Goal: Check status: Check status

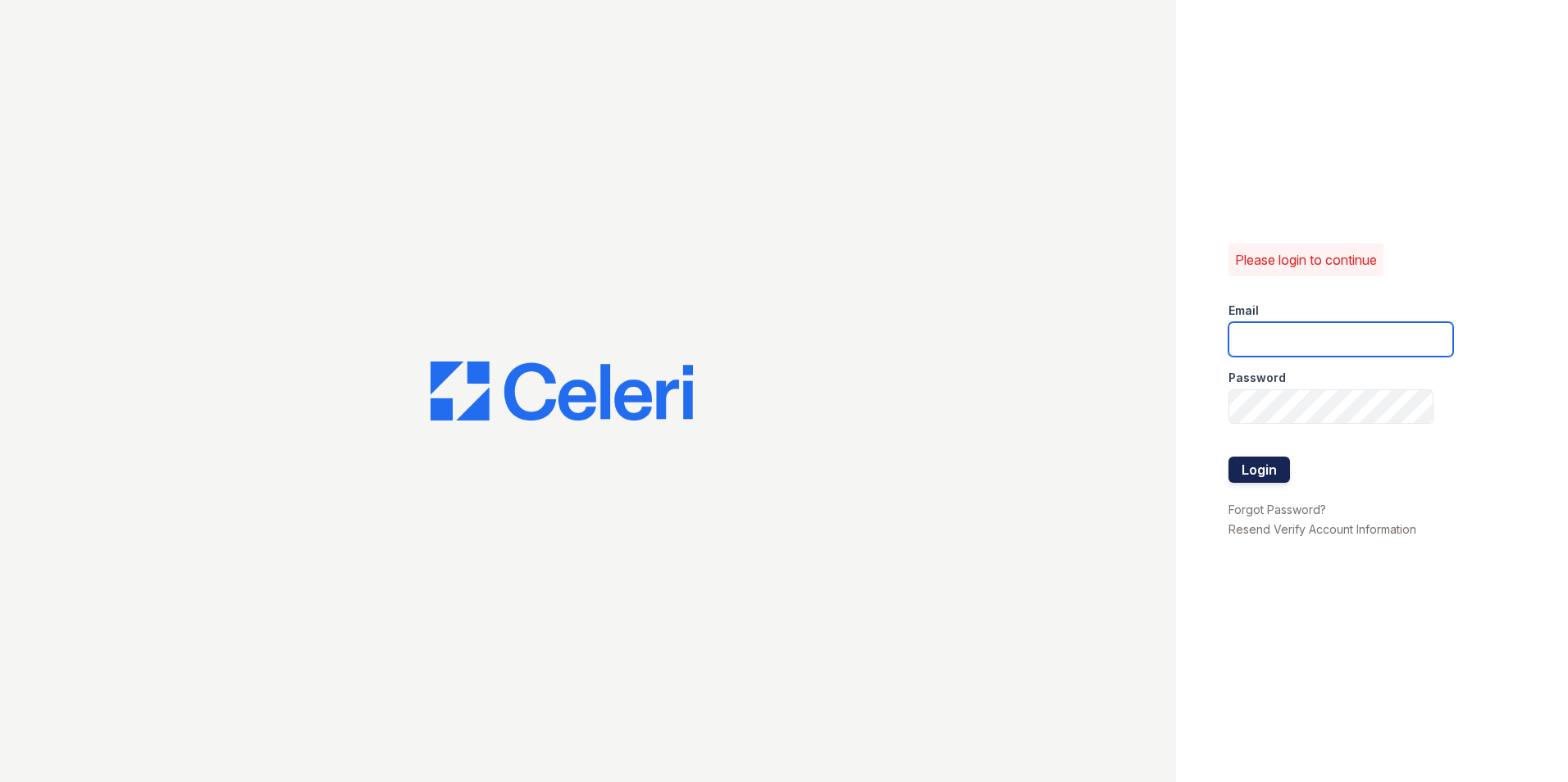
type input "pacifica.pm@cafmanagement.com"
click at [1260, 465] on button "Login" at bounding box center [1259, 470] width 61 height 26
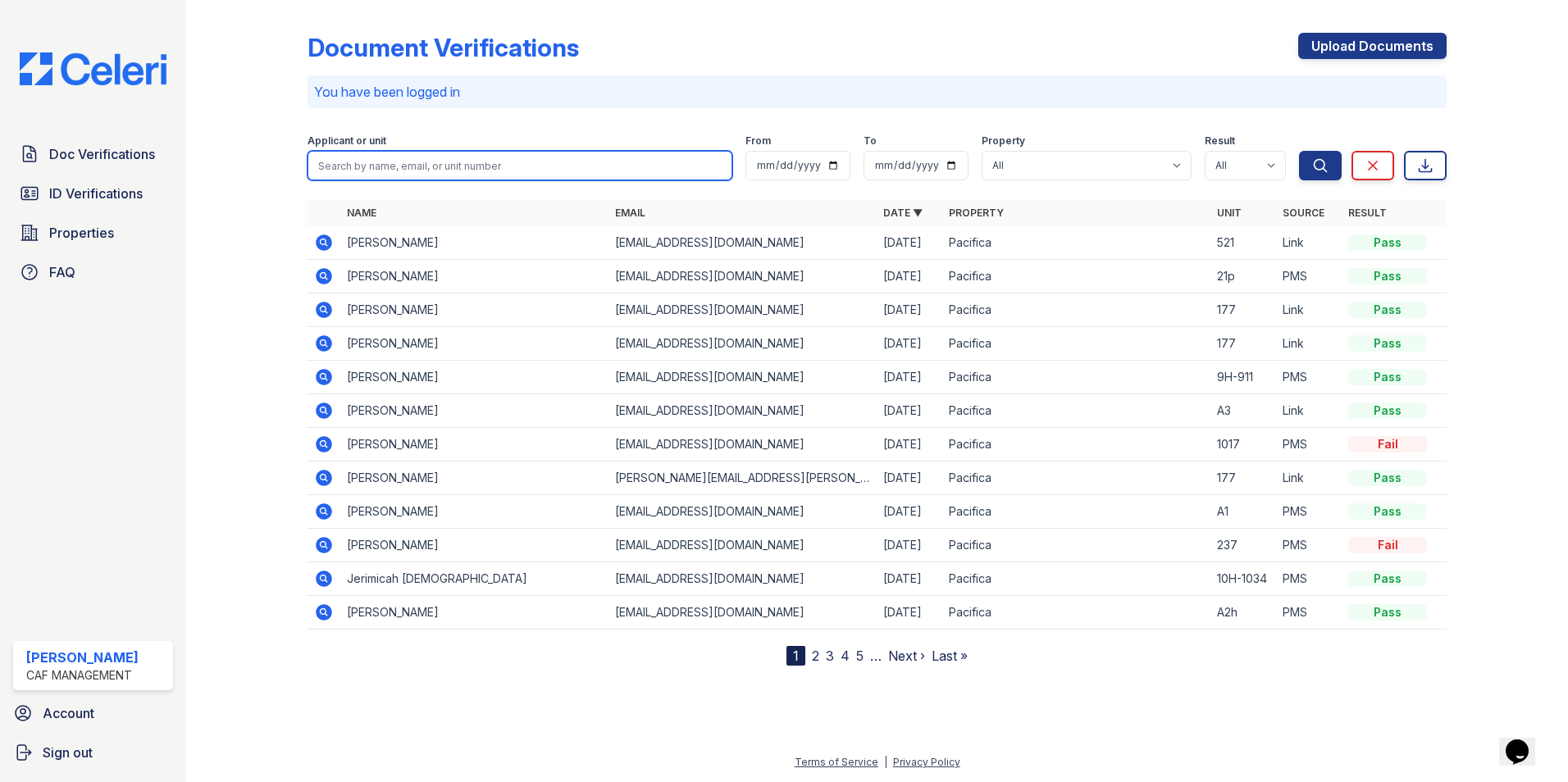
drag, startPoint x: 484, startPoint y: 169, endPoint x: 648, endPoint y: 140, distance: 166.5
click at [484, 169] on input "search" at bounding box center [519, 165] width 425 height 29
type input "e"
type input "[PERSON_NAME]"
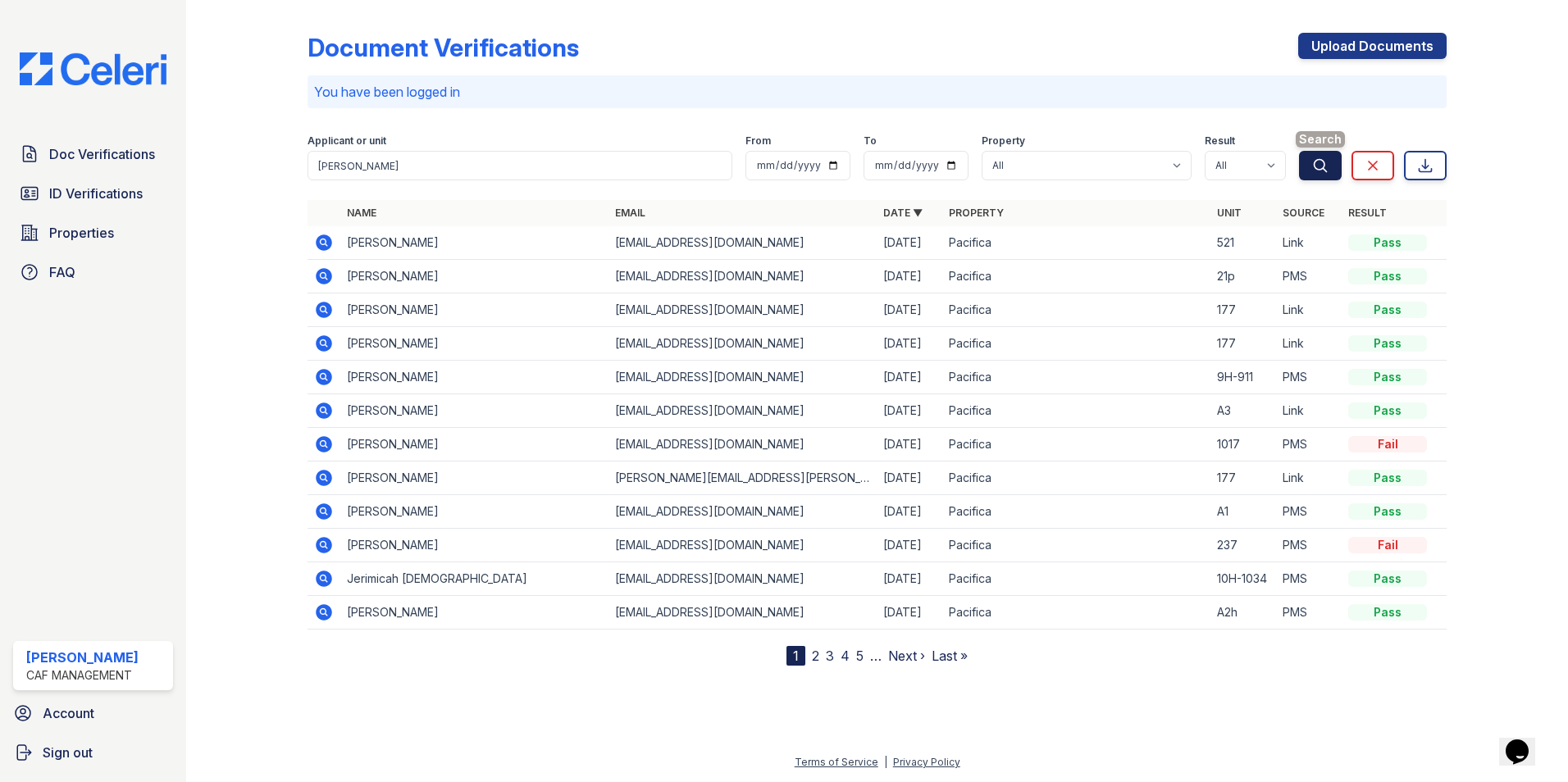
click at [1321, 171] on icon "submit" at bounding box center [1319, 165] width 16 height 16
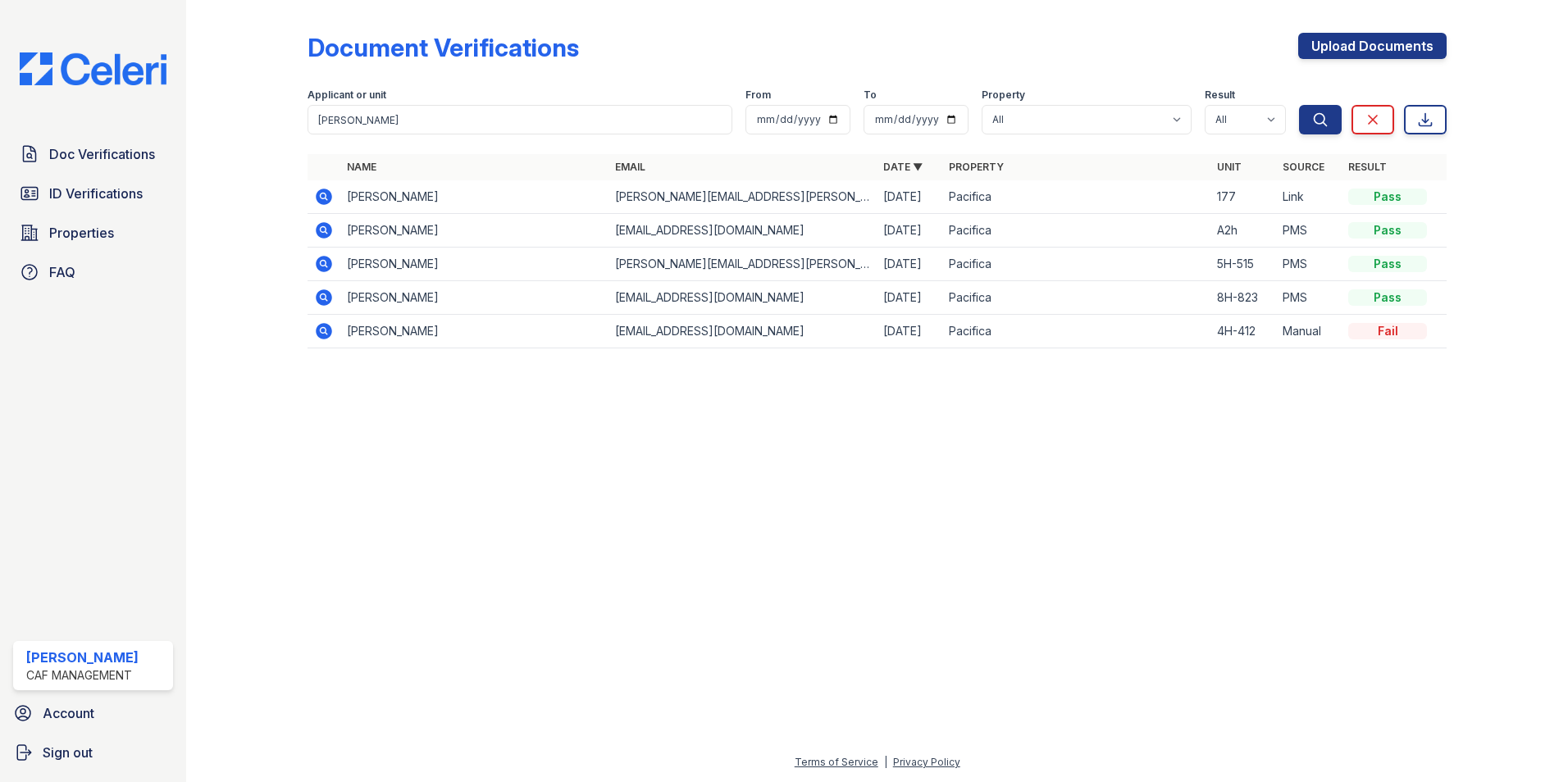
click at [322, 196] on icon at bounding box center [323, 197] width 20 height 20
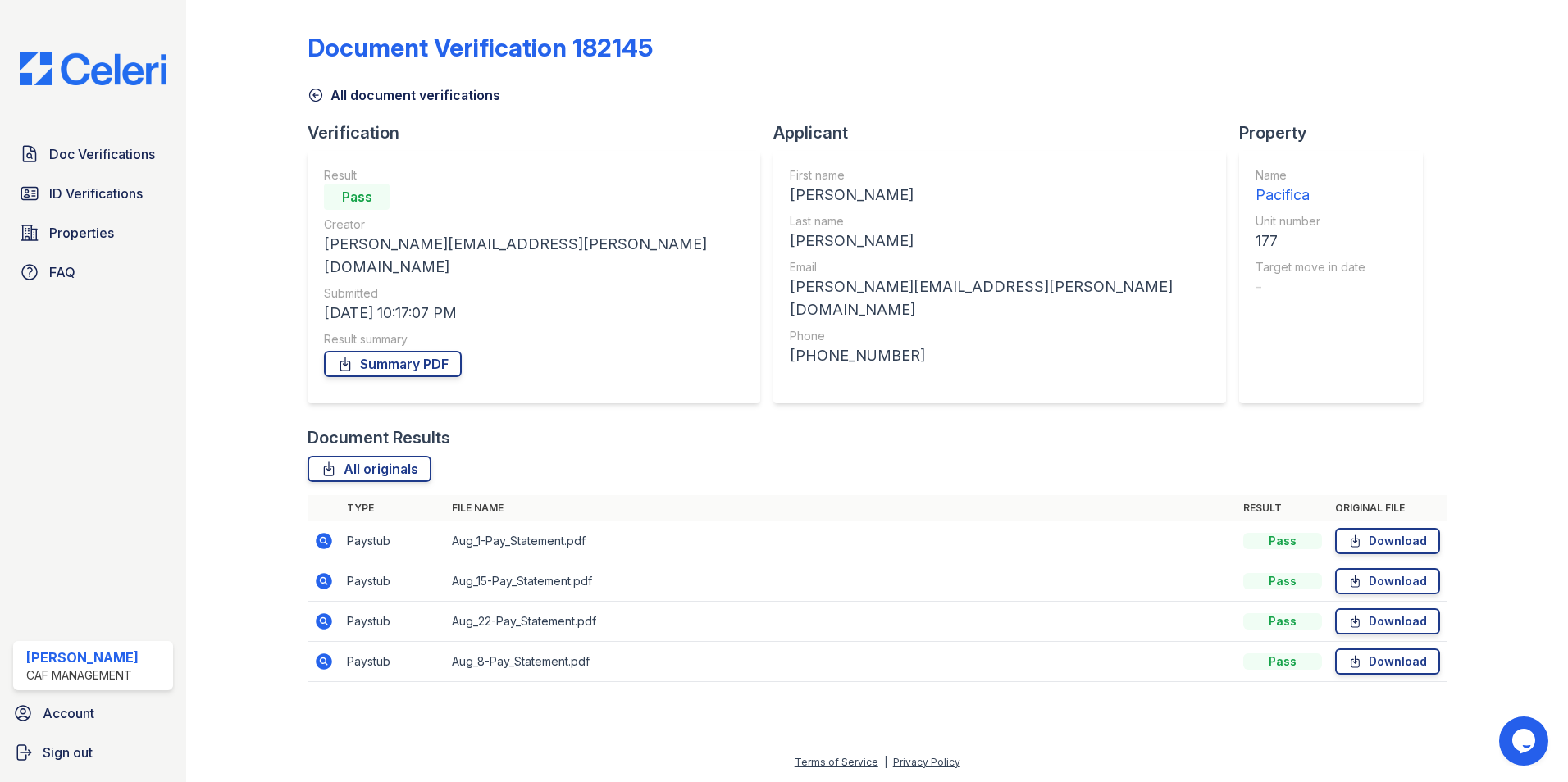
drag, startPoint x: 321, startPoint y: 93, endPoint x: 1176, endPoint y: 117, distance: 855.3
click at [321, 93] on icon at bounding box center [315, 95] width 16 height 16
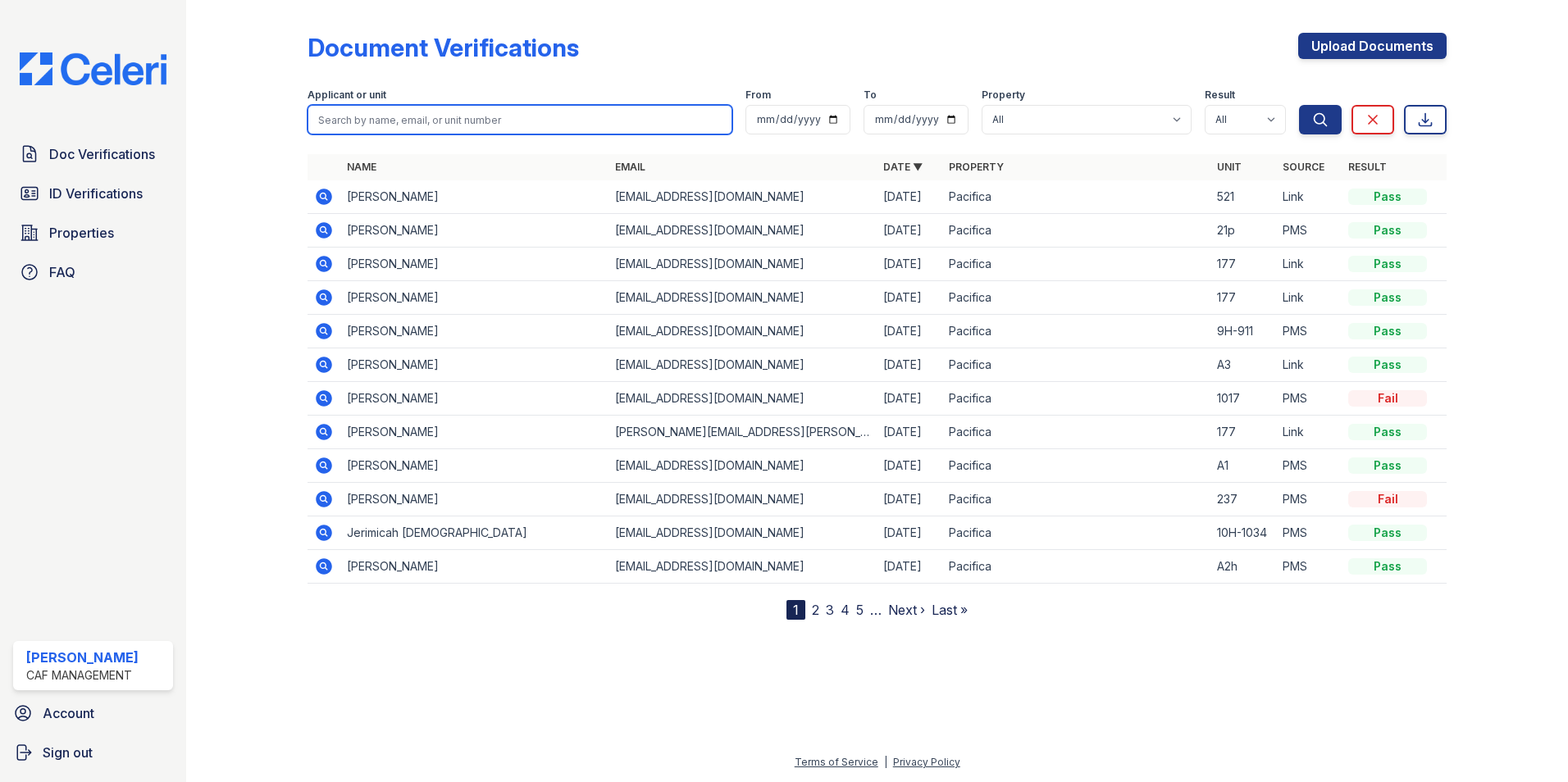
click at [528, 121] on input "search" at bounding box center [519, 119] width 425 height 29
paste input "Essex"
type input "Essex"
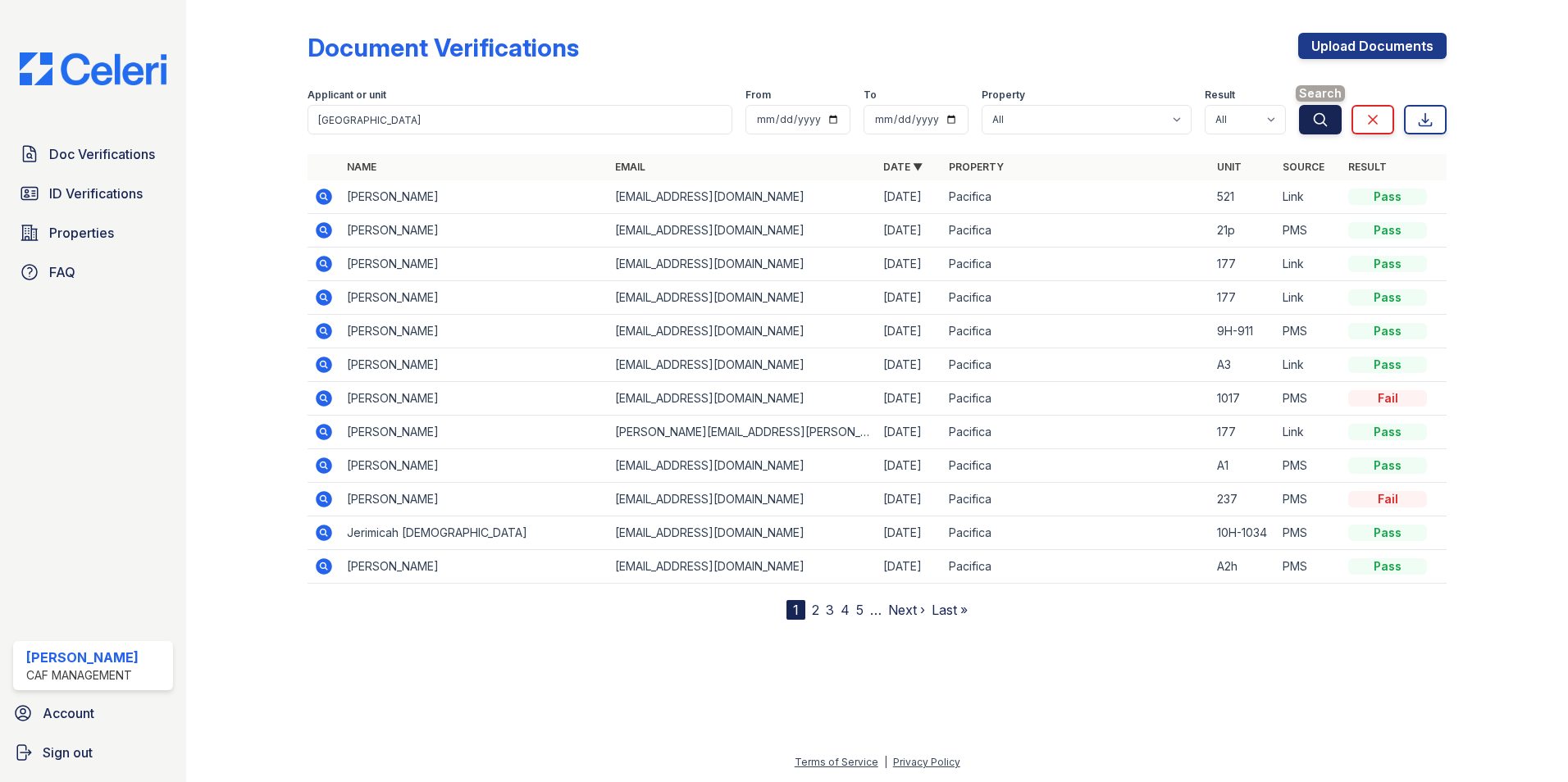
click at [1318, 123] on icon "submit" at bounding box center [1319, 119] width 16 height 16
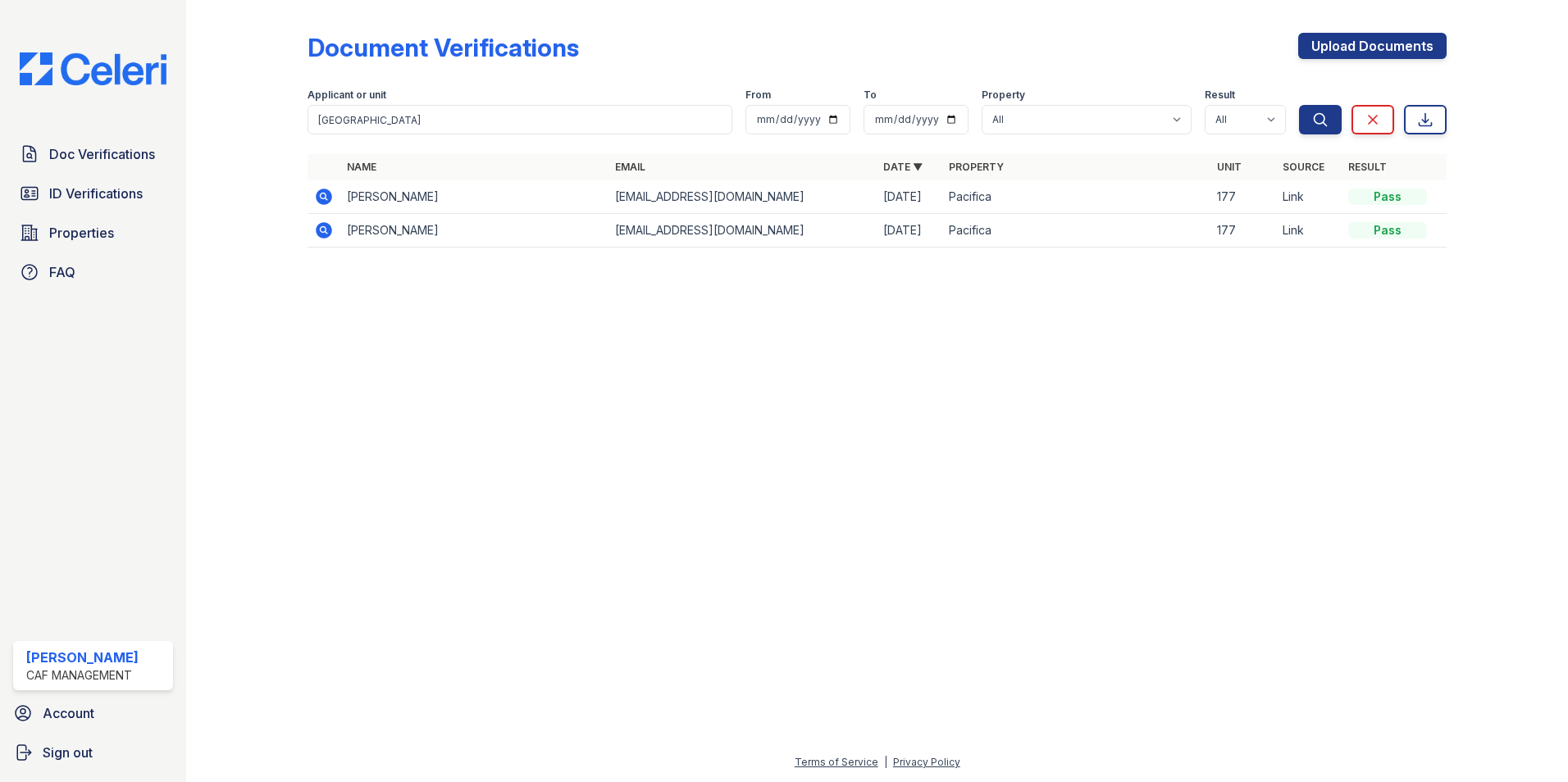
click at [321, 193] on icon at bounding box center [323, 196] width 16 height 16
